Goal: Transaction & Acquisition: Purchase product/service

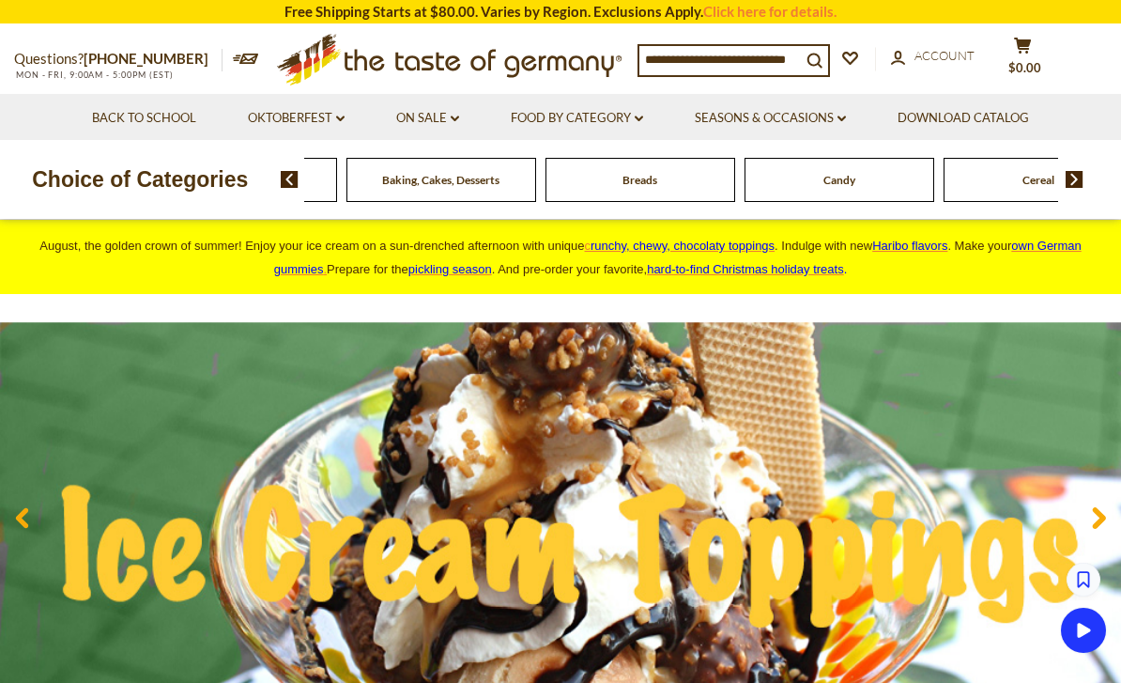
click at [138, 184] on div "Beverages" at bounding box center [43, 180] width 190 height 44
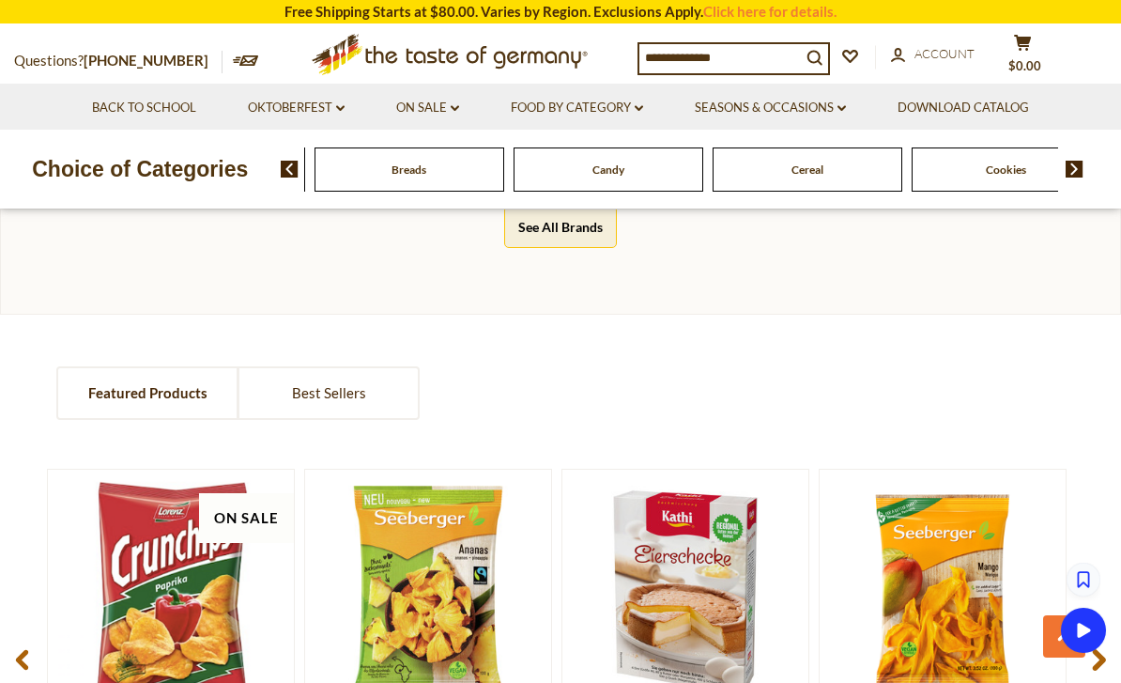
scroll to position [1164, 0]
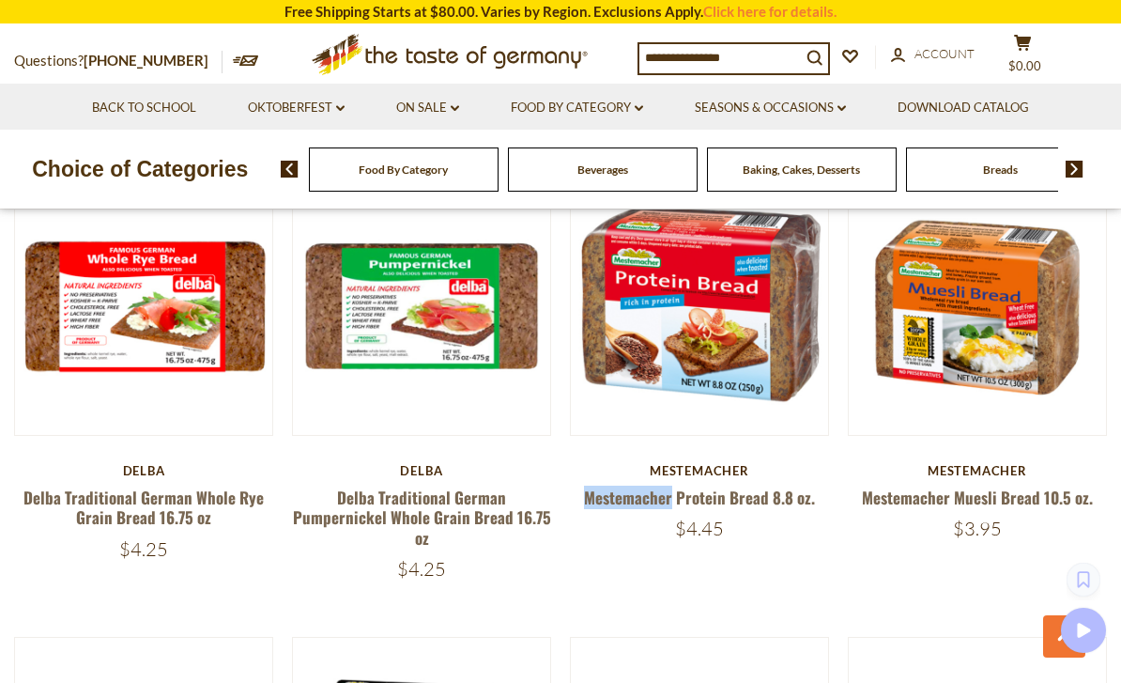
scroll to position [3197, 0]
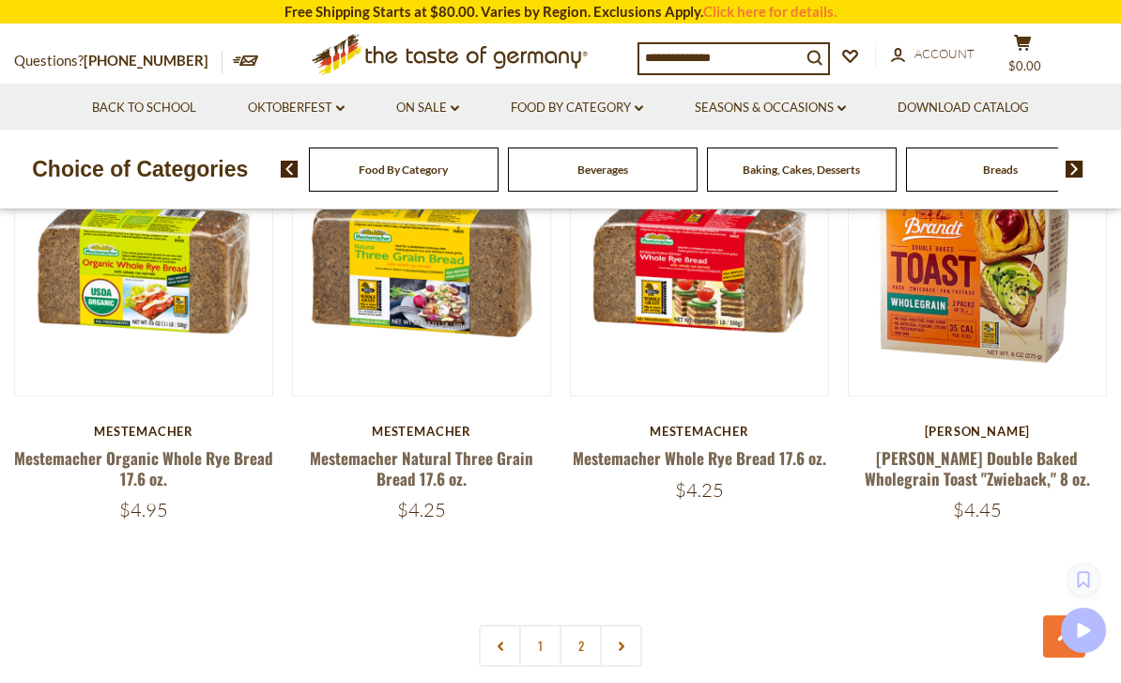
click at [630, 624] on link at bounding box center [621, 645] width 42 height 42
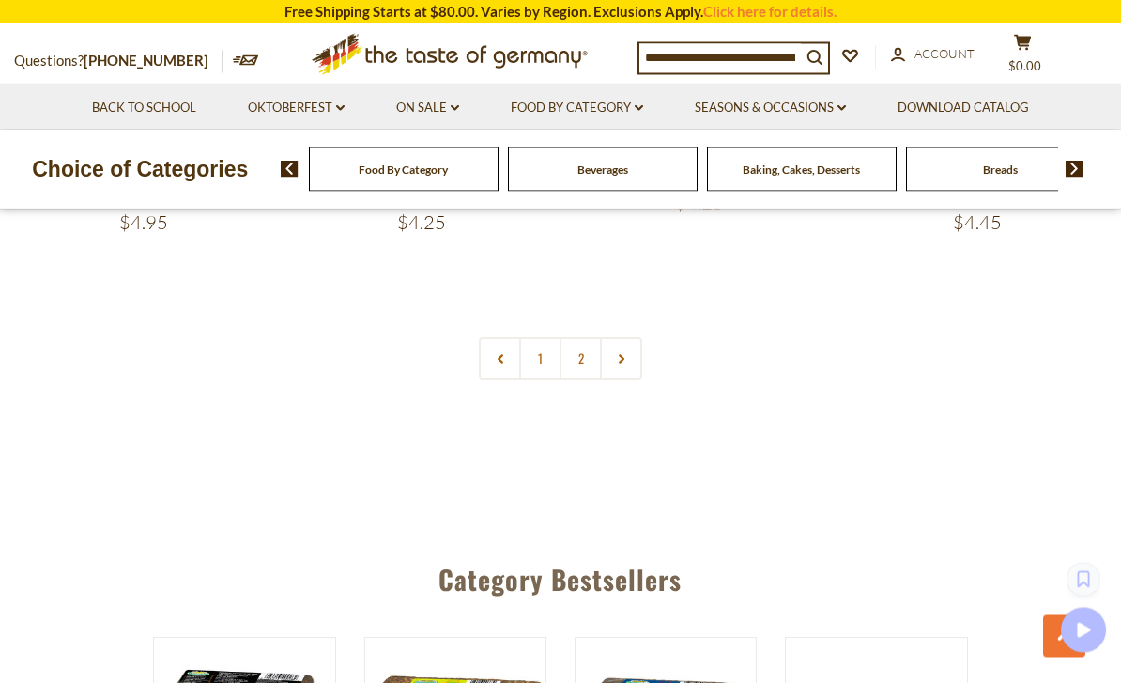
scroll to position [4443, 0]
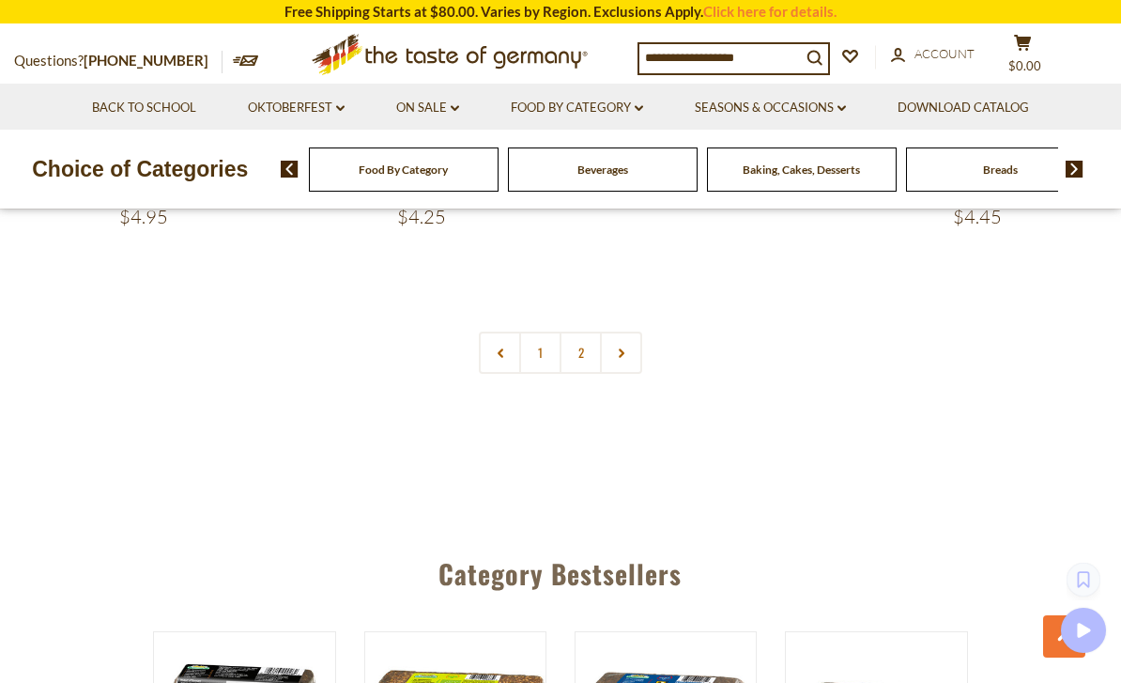
click at [585, 331] on link "2" at bounding box center [581, 352] width 42 height 42
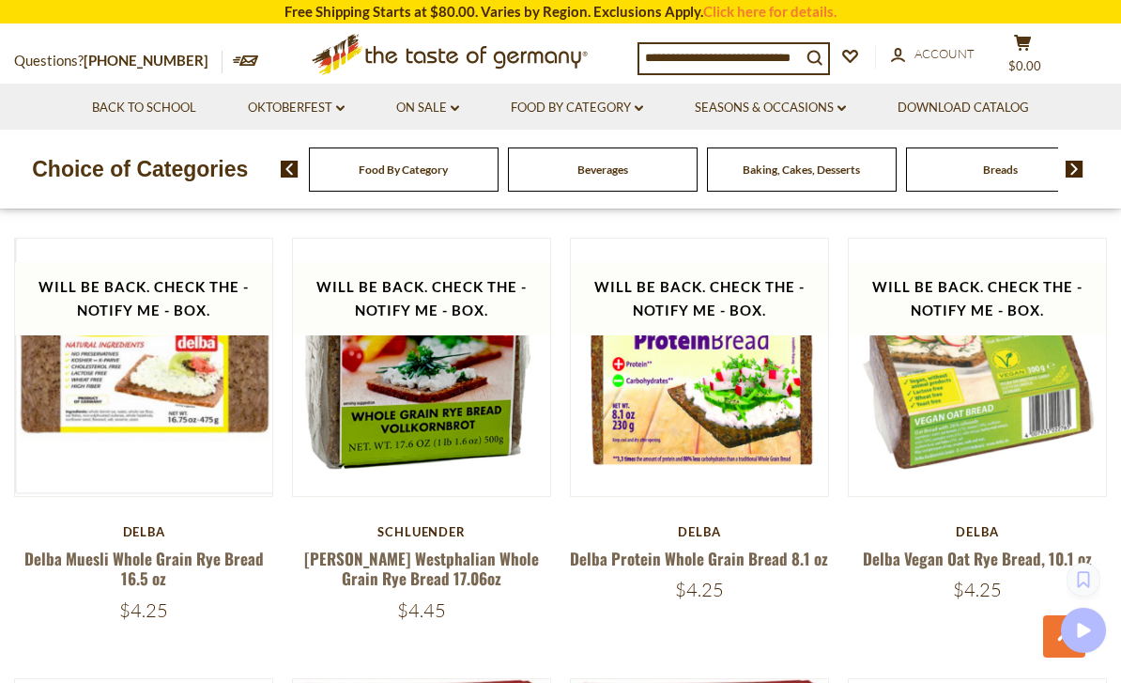
scroll to position [1793, 0]
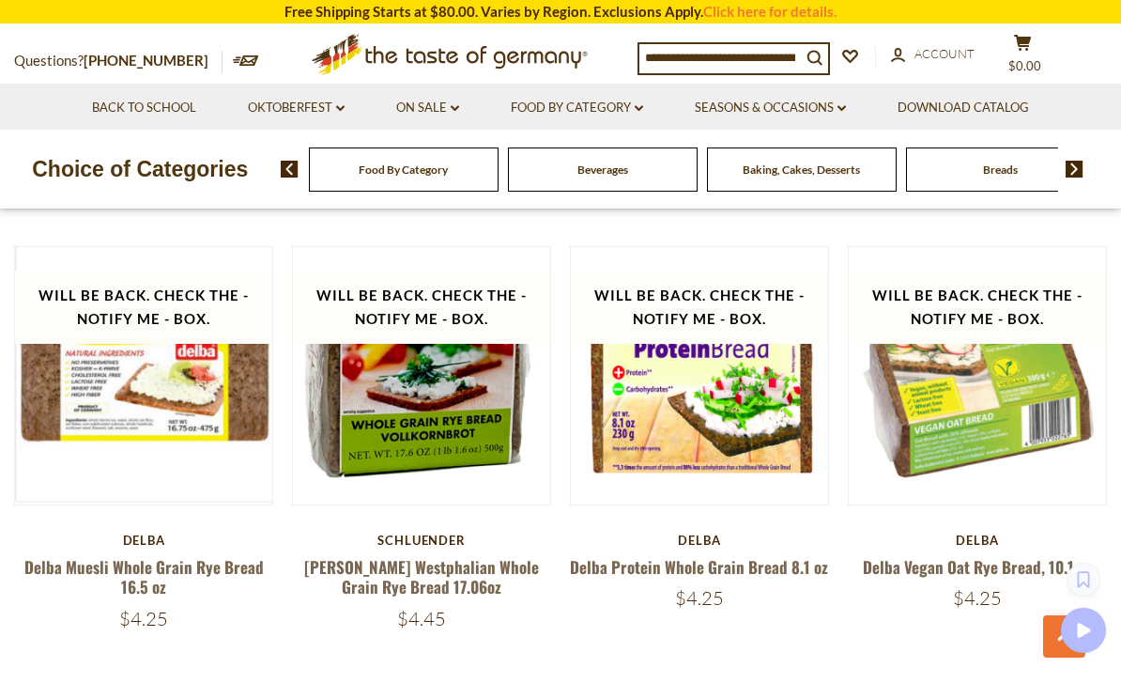
click at [705, 564] on link "Delba Protein Whole Grain Bread 8.1 oz" at bounding box center [699, 566] width 258 height 23
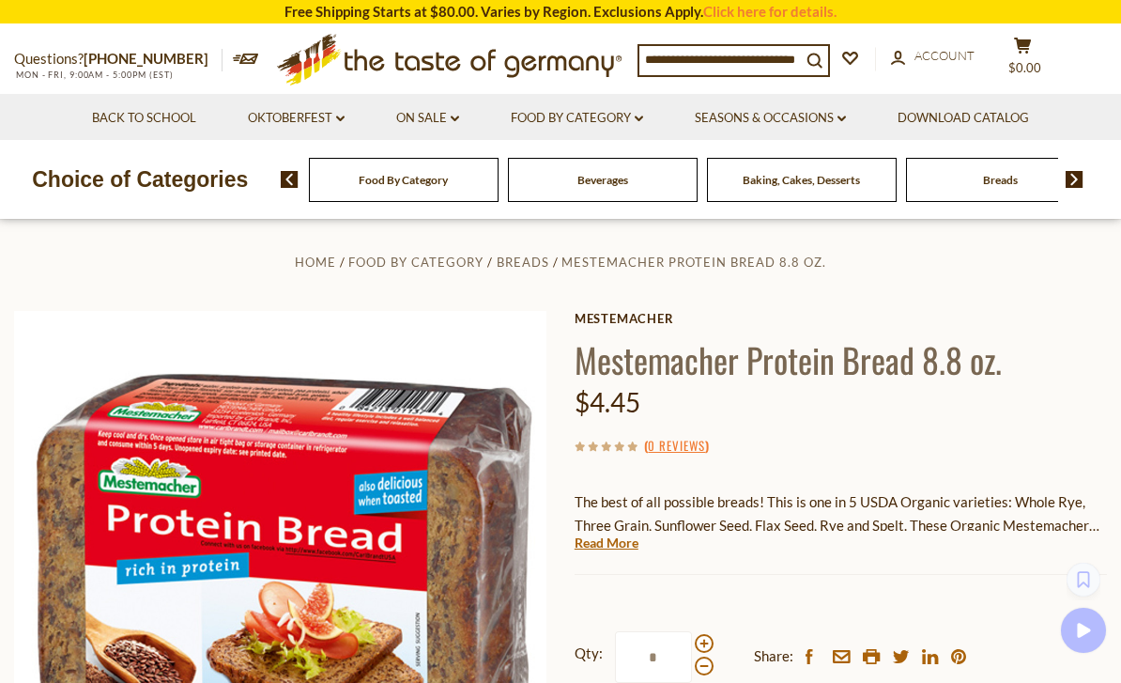
click at [1057, 1] on section "Free Shipping Starts at $80.00. Varies by Region. Exclusions Apply. Click here …" at bounding box center [560, 11] width 1121 height 23
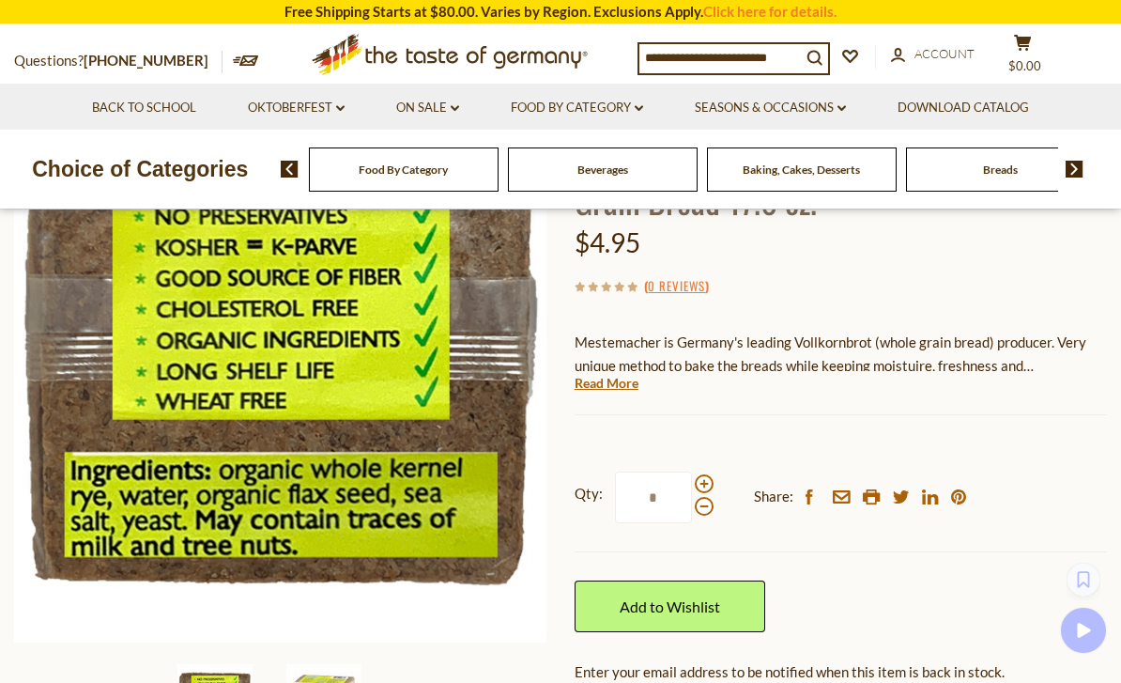
scroll to position [210, 0]
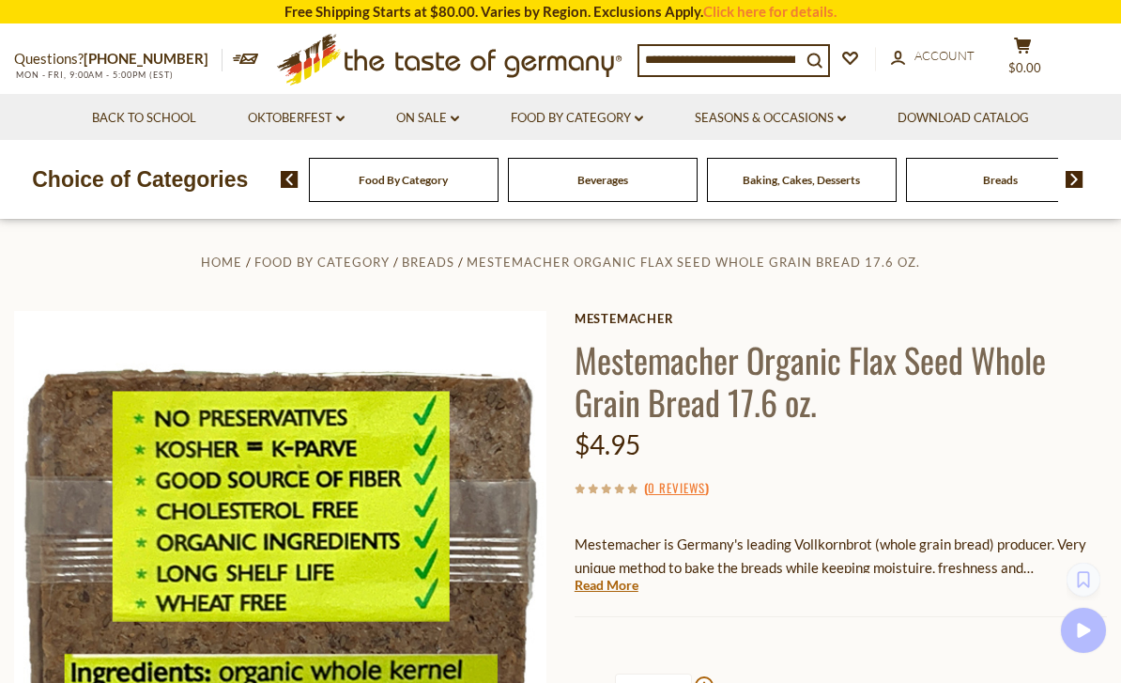
scroll to position [0, 0]
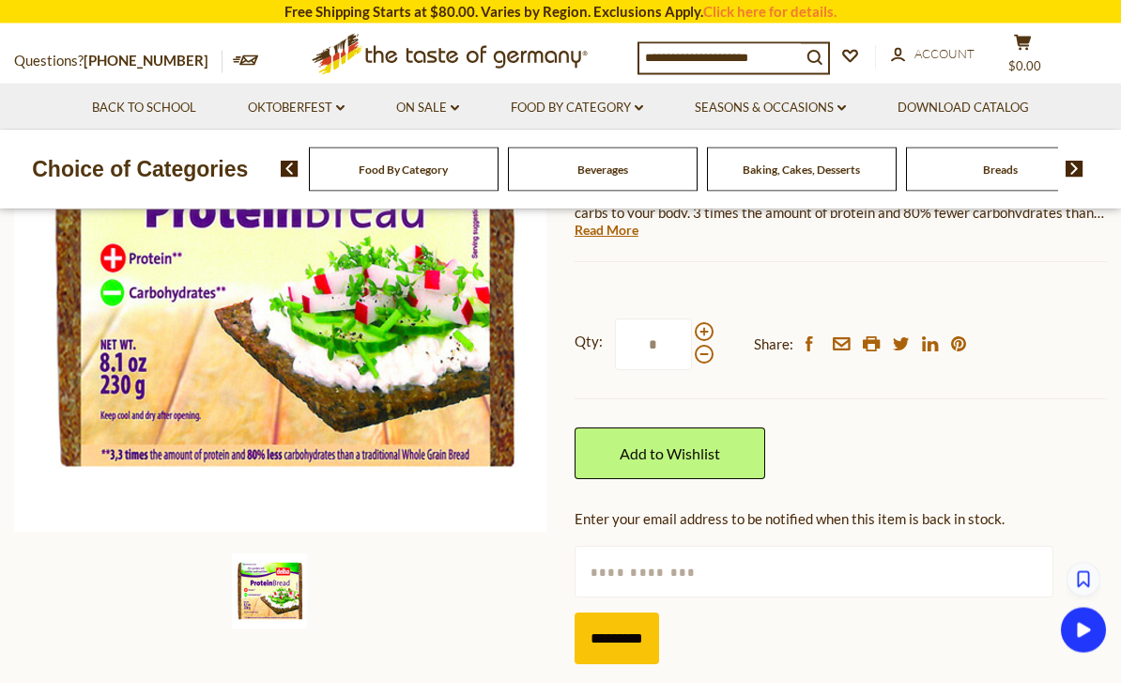
scroll to position [320, 0]
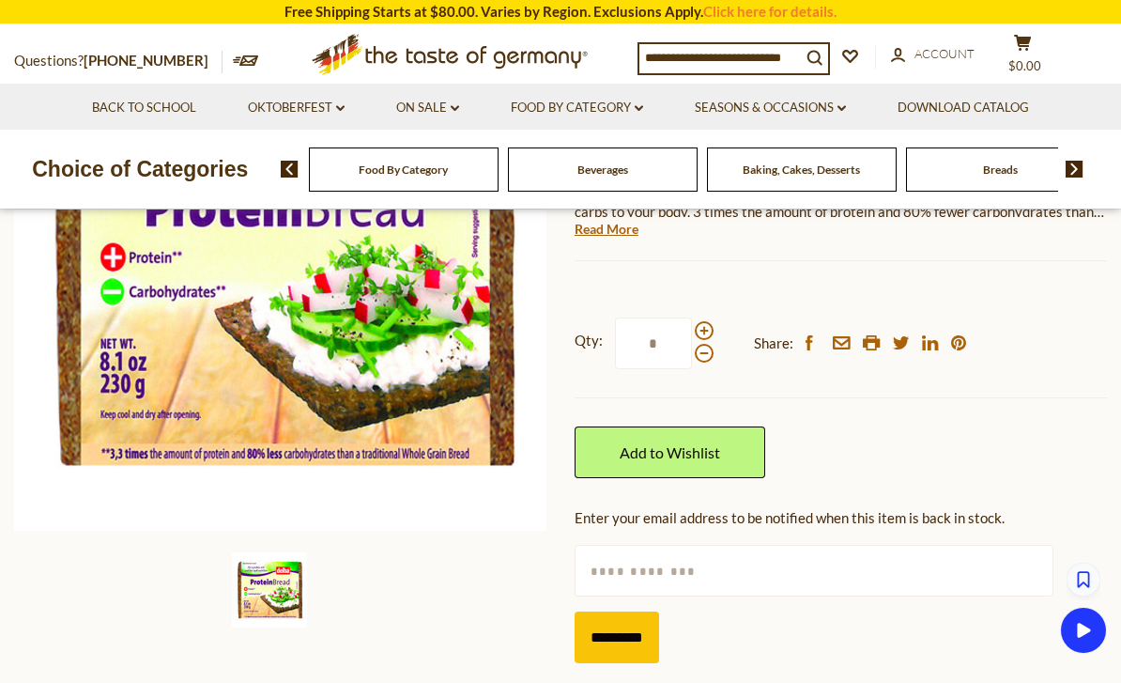
click at [691, 568] on input "text" at bounding box center [814, 571] width 479 height 52
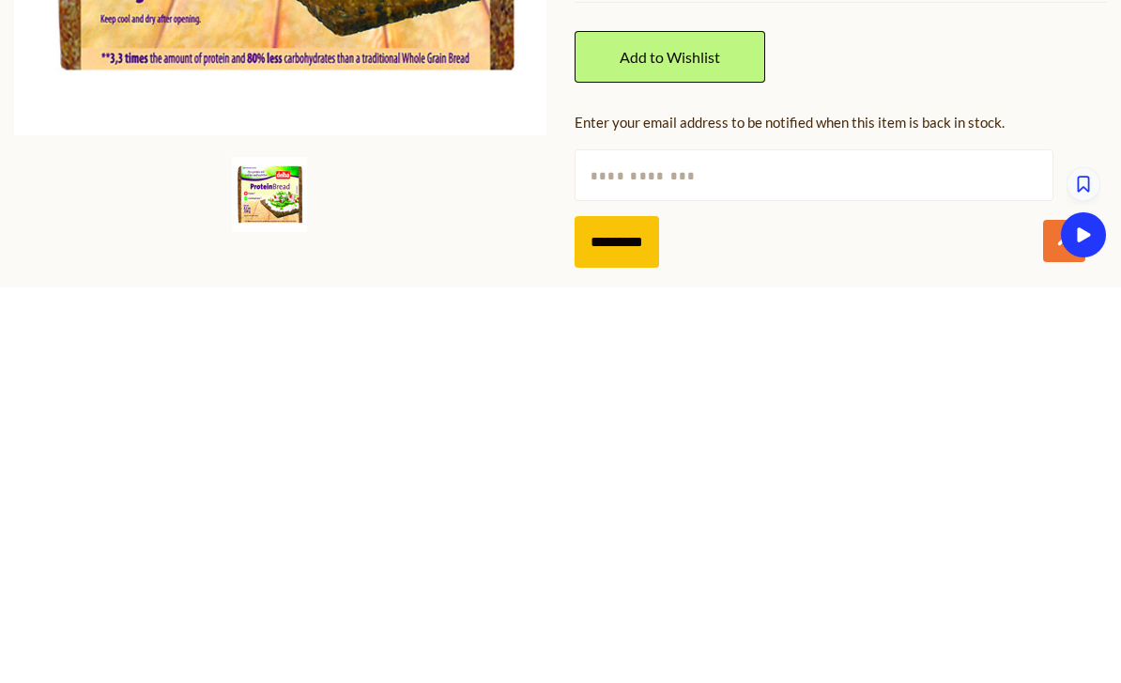
type input "**********"
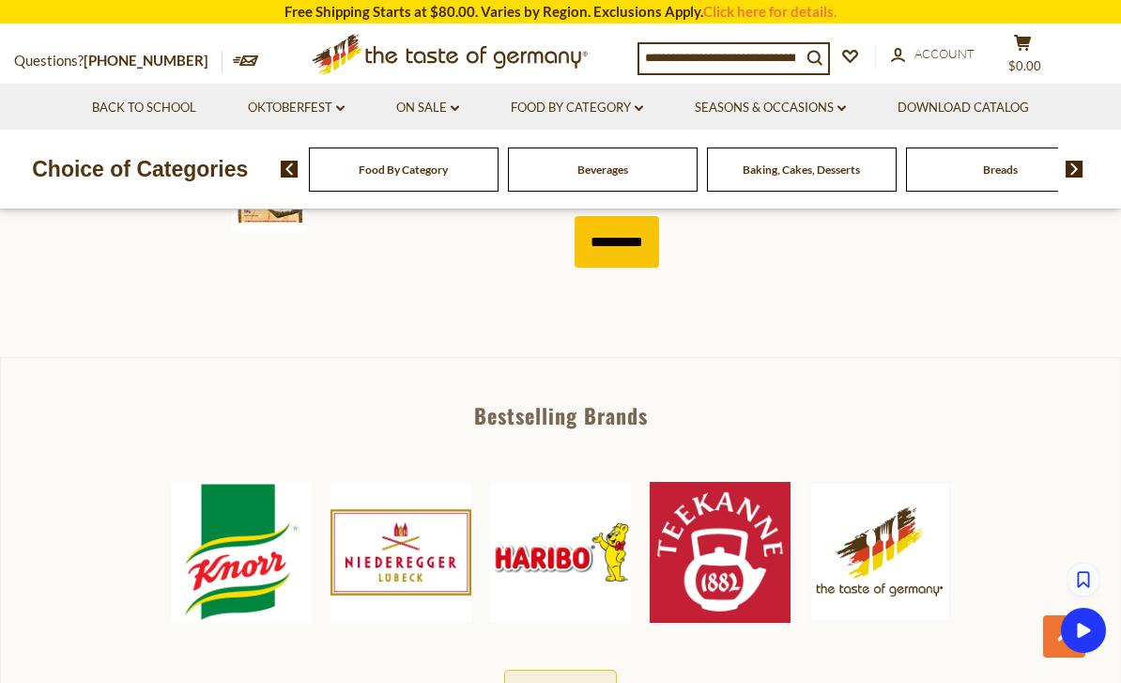
click at [624, 244] on input "*********" at bounding box center [617, 242] width 85 height 52
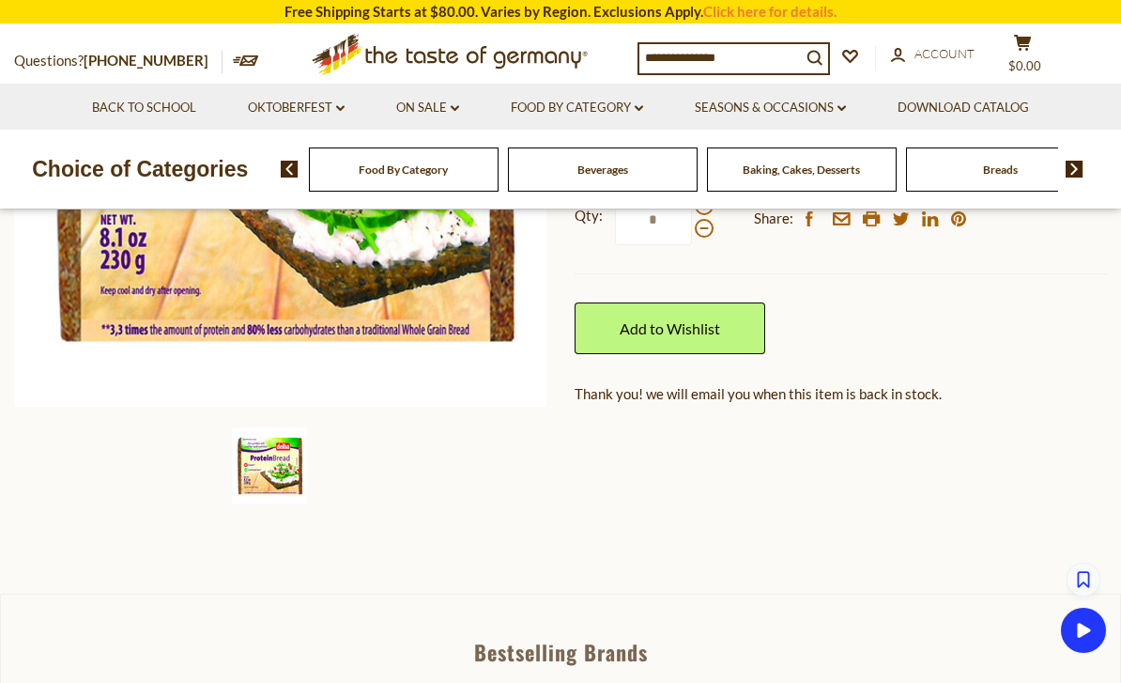
scroll to position [444, 0]
